Goal: Transaction & Acquisition: Purchase product/service

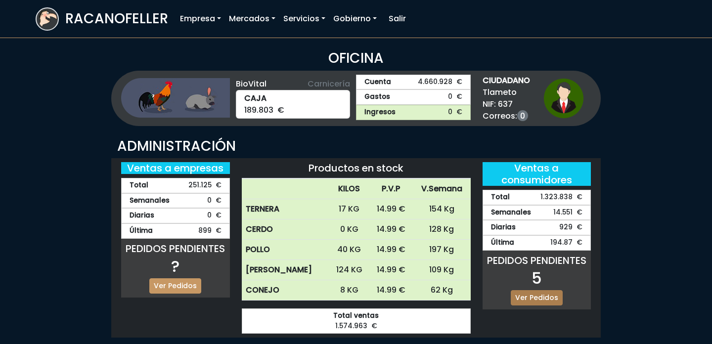
click at [531, 296] on link "Ver Pedidos" at bounding box center [537, 297] width 52 height 15
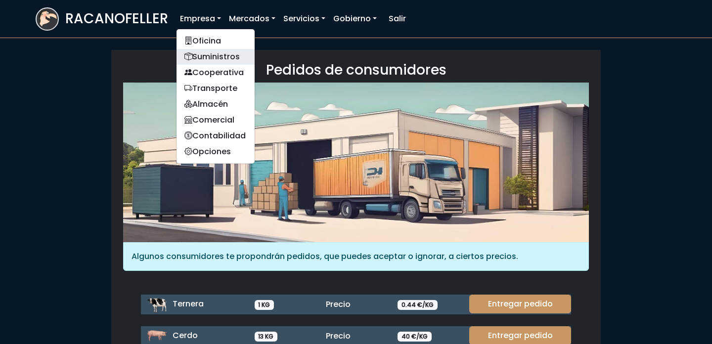
click at [211, 55] on link "Suministros" at bounding box center [216, 57] width 78 height 16
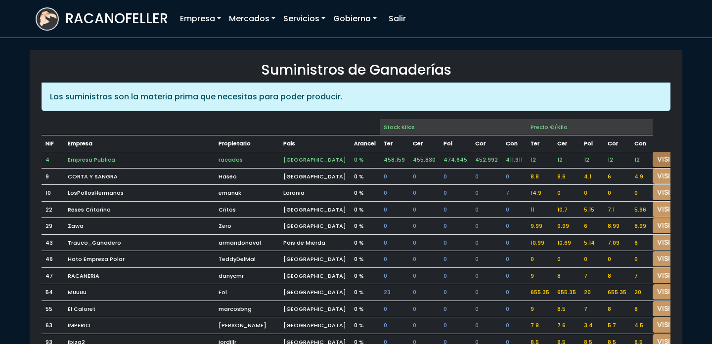
click at [653, 162] on link "VISITAR" at bounding box center [671, 159] width 36 height 15
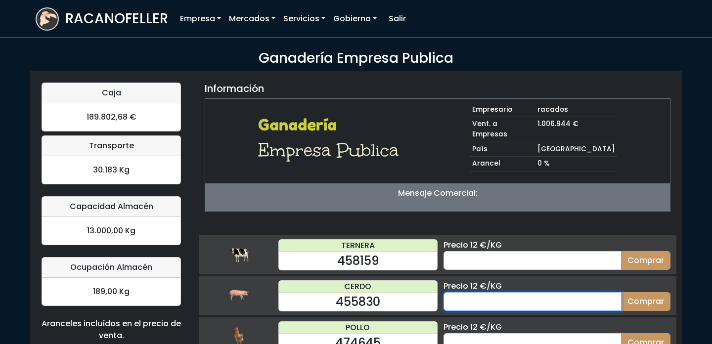
click at [496, 294] on input "number" at bounding box center [533, 301] width 178 height 19
type input "20"
click at [621, 292] on button "Comprar" at bounding box center [645, 301] width 49 height 19
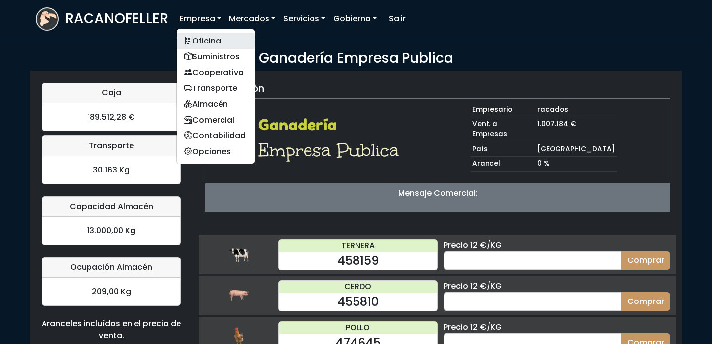
click at [204, 41] on link "Oficina" at bounding box center [216, 41] width 78 height 16
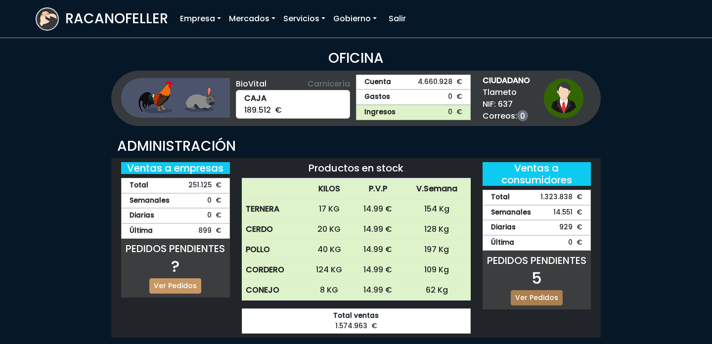
click at [538, 297] on link "Ver Pedidos" at bounding box center [537, 297] width 52 height 15
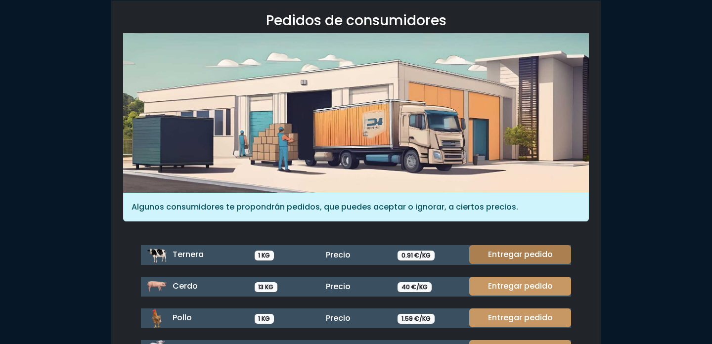
scroll to position [50, 0]
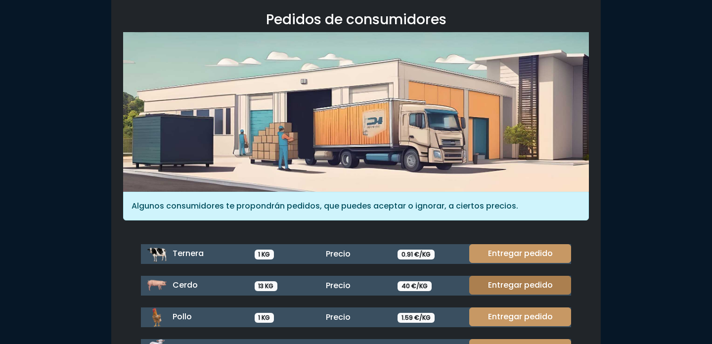
click at [519, 283] on link "Entregar pedido" at bounding box center [520, 285] width 102 height 19
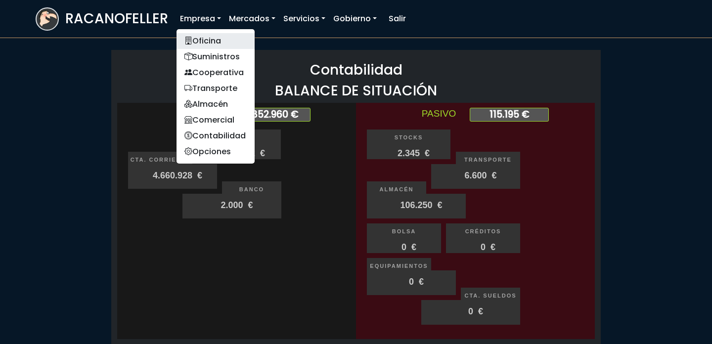
click at [206, 45] on link "Oficina" at bounding box center [216, 41] width 78 height 16
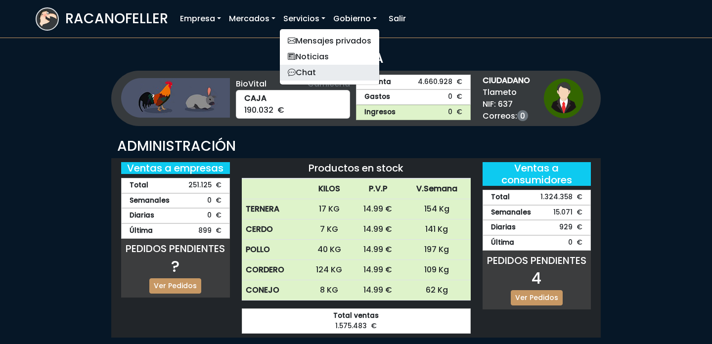
click at [315, 74] on link "Chat" at bounding box center [329, 73] width 99 height 16
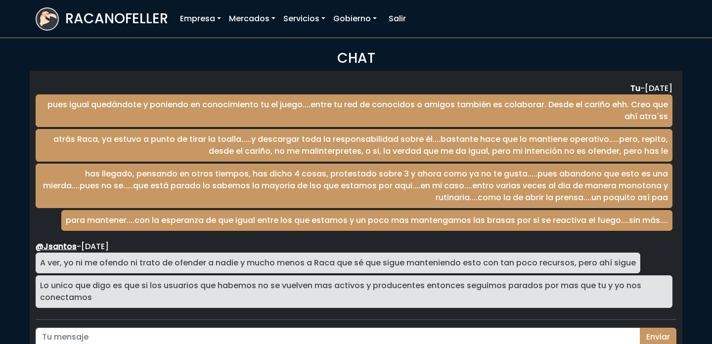
scroll to position [1636, 0]
